Goal: Task Accomplishment & Management: Manage account settings

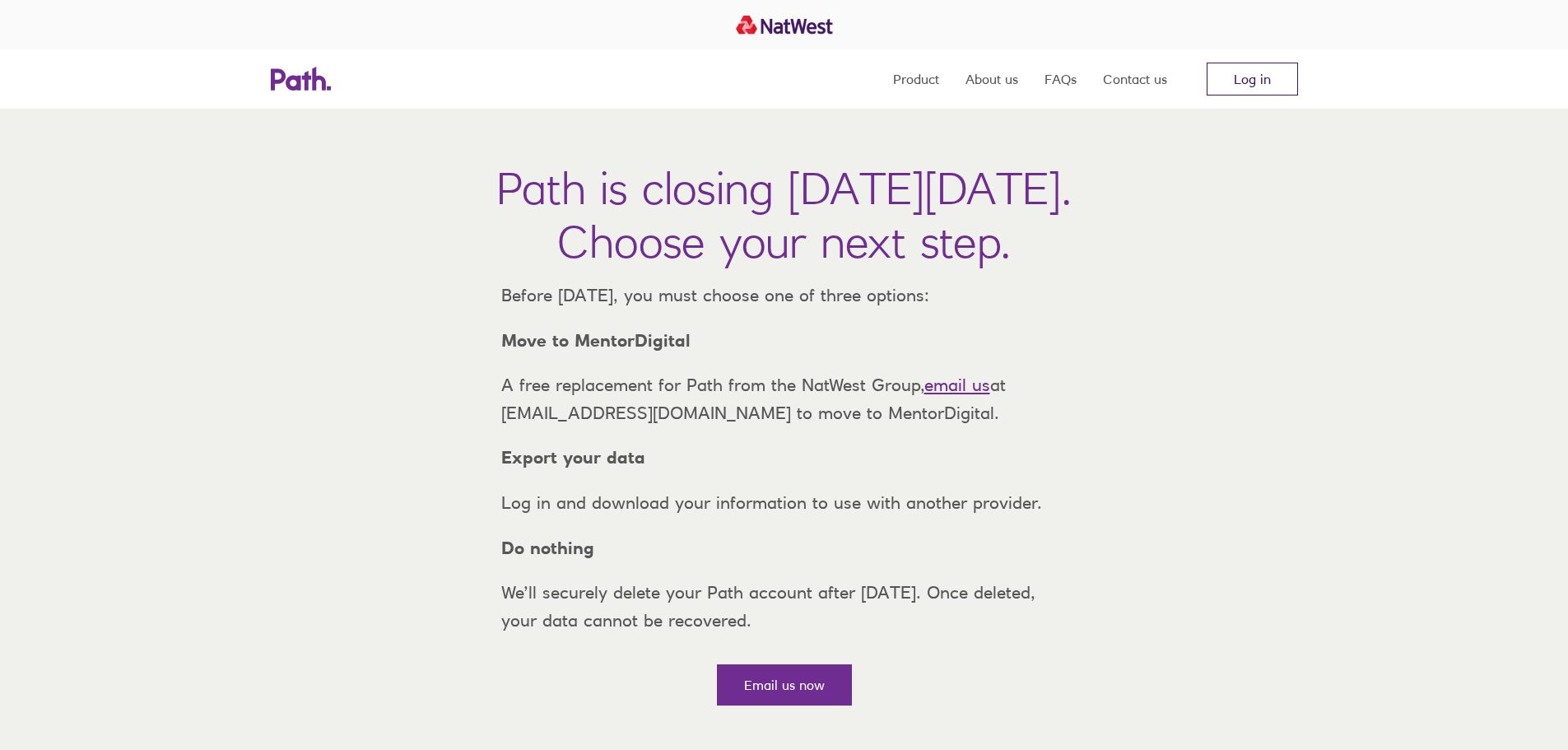
click at [1244, 89] on link "Log in" at bounding box center [1252, 78] width 91 height 33
